Goal: Find contact information: Find contact information

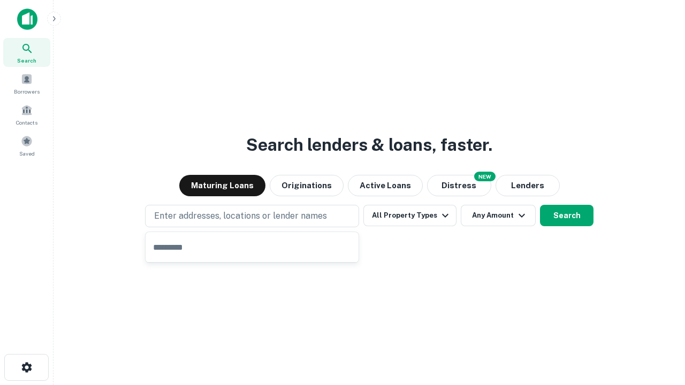
type input "**********"
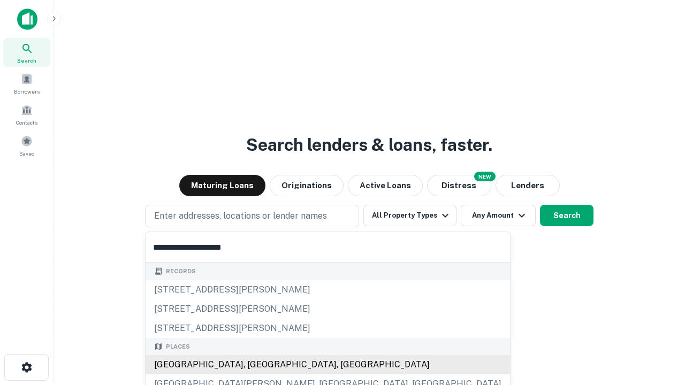
click at [256, 365] on div "Santa Monica, CA, USA" at bounding box center [327, 364] width 364 height 19
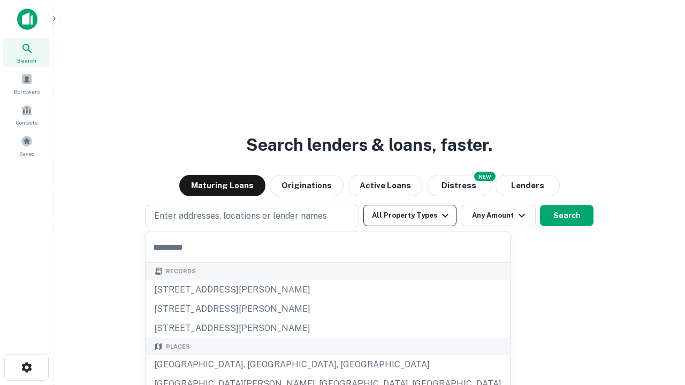
click at [410, 216] on button "All Property Types" at bounding box center [409, 215] width 93 height 21
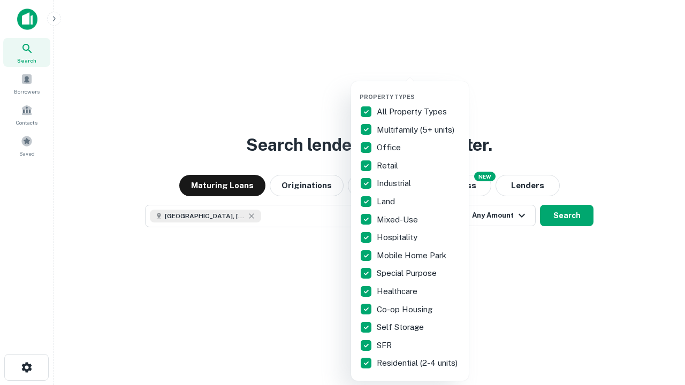
click at [418, 90] on button "button" at bounding box center [418, 90] width 118 height 1
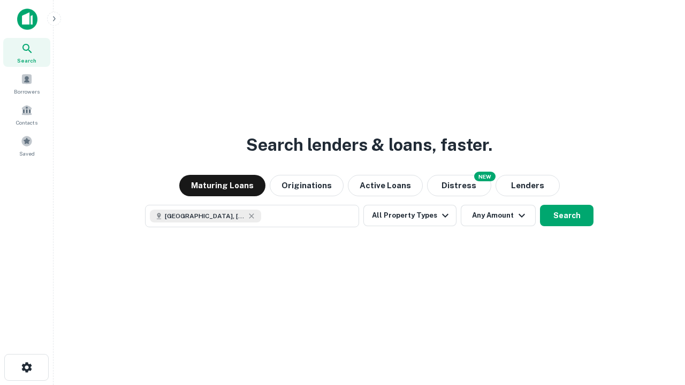
scroll to position [17, 0]
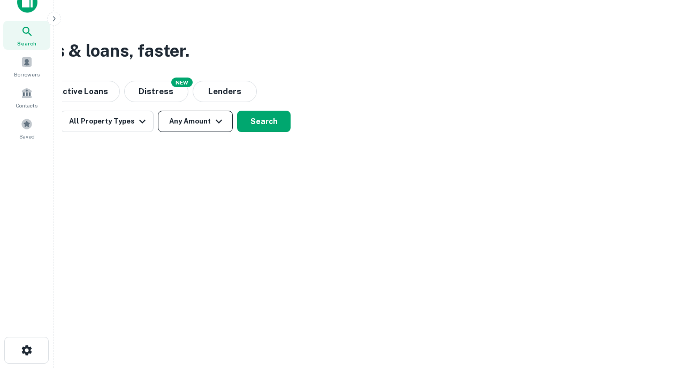
click at [195, 121] on button "Any Amount" at bounding box center [195, 121] width 75 height 21
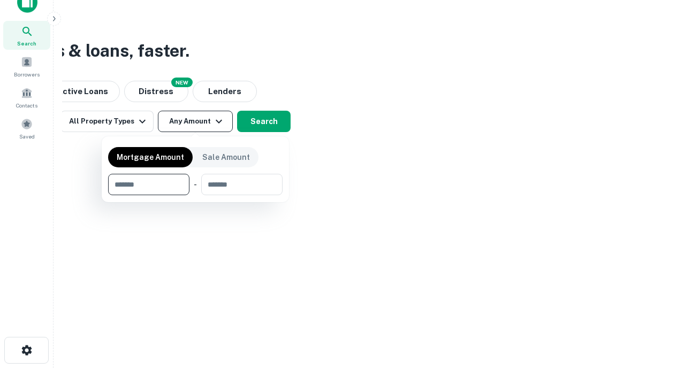
type input "*******"
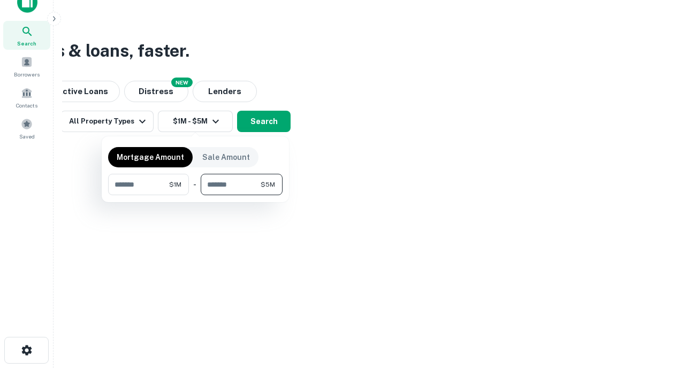
type input "*******"
click at [195, 195] on button "button" at bounding box center [195, 195] width 174 height 1
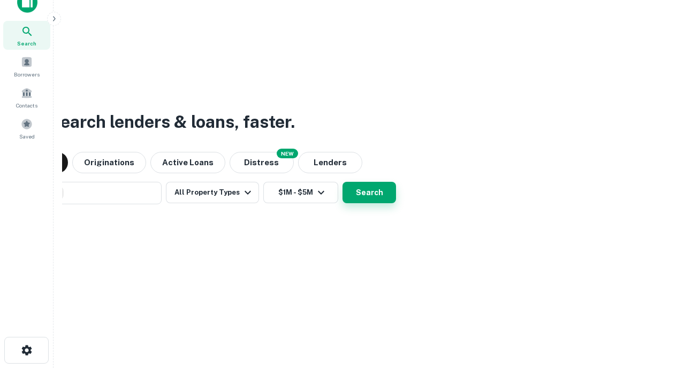
click at [342, 182] on button "Search" at bounding box center [368, 192] width 53 height 21
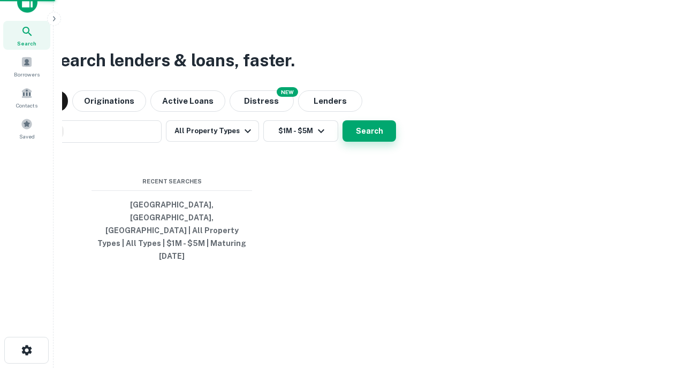
scroll to position [28, 303]
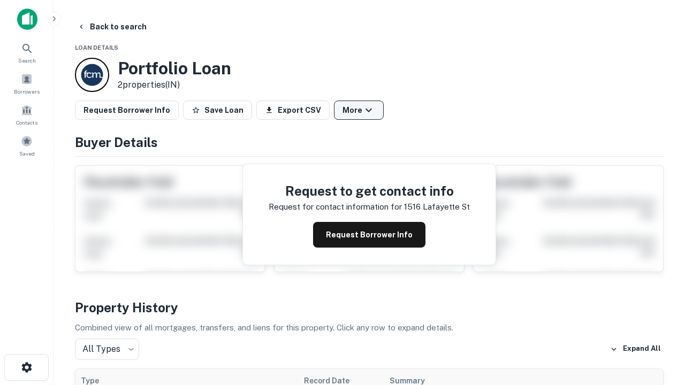
click at [358, 110] on button "More" at bounding box center [359, 110] width 50 height 19
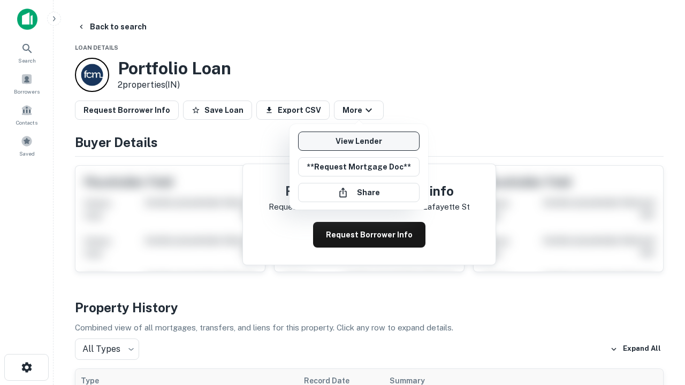
click at [358, 141] on link "View Lender" at bounding box center [358, 141] width 121 height 19
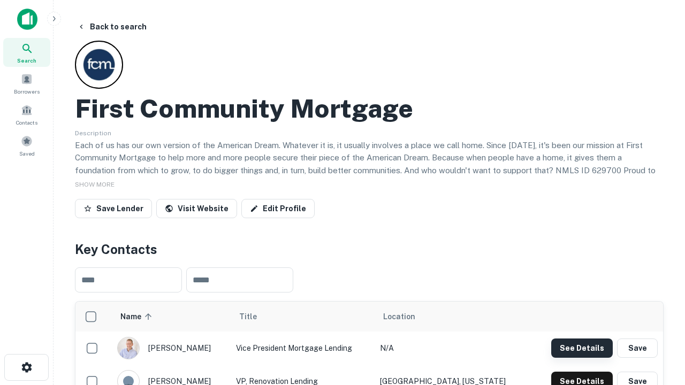
click at [581, 348] on button "See Details" at bounding box center [582, 348] width 62 height 19
click at [26, 367] on icon "button" at bounding box center [26, 367] width 13 height 13
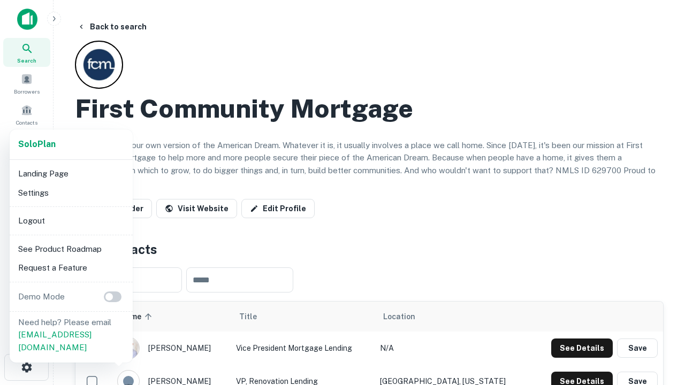
click at [71, 220] on li "Logout" at bounding box center [71, 220] width 114 height 19
